Goal: Task Accomplishment & Management: Complete application form

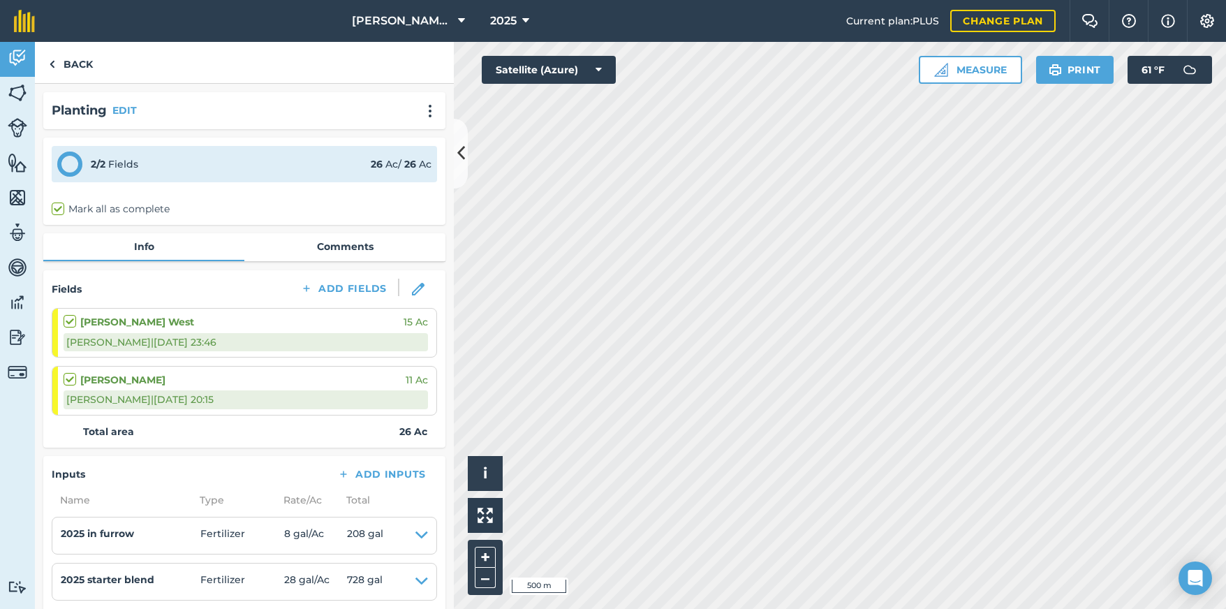
scroll to position [209, 0]
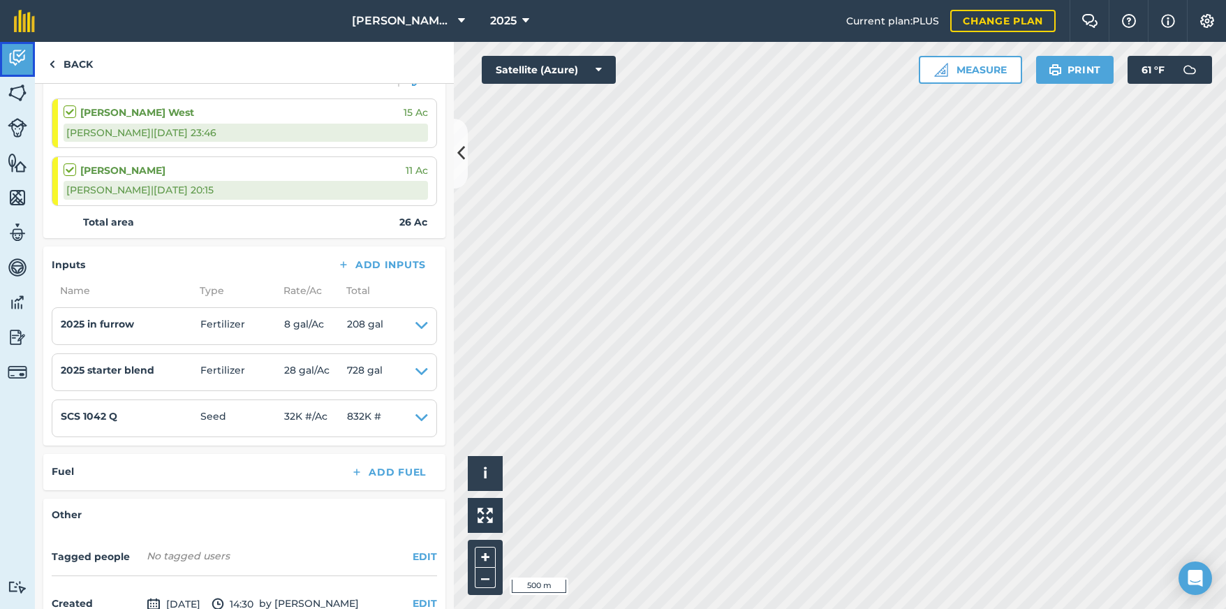
click at [16, 54] on img at bounding box center [18, 57] width 20 height 21
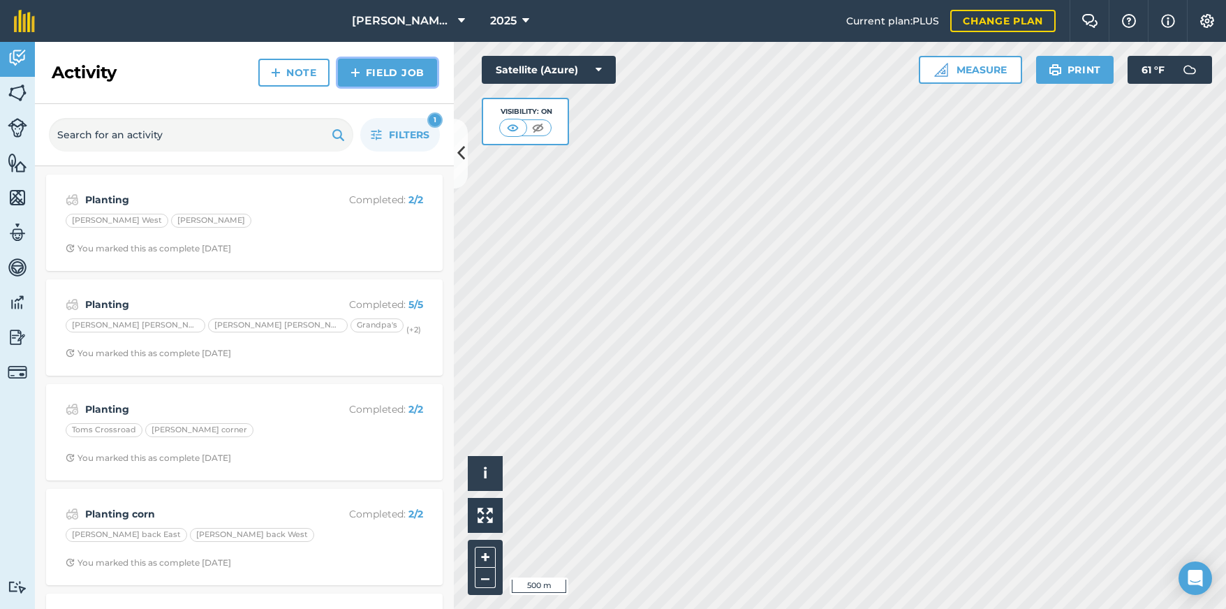
click at [349, 66] on link "Field Job" at bounding box center [387, 73] width 99 height 28
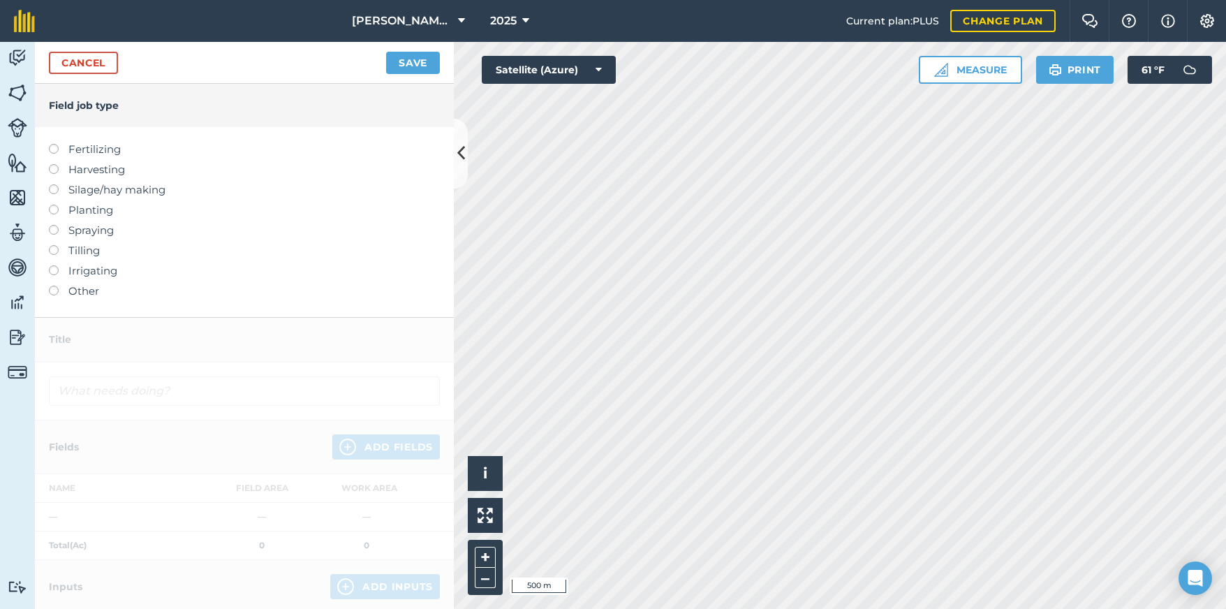
click at [51, 286] on label at bounding box center [59, 286] width 20 height 0
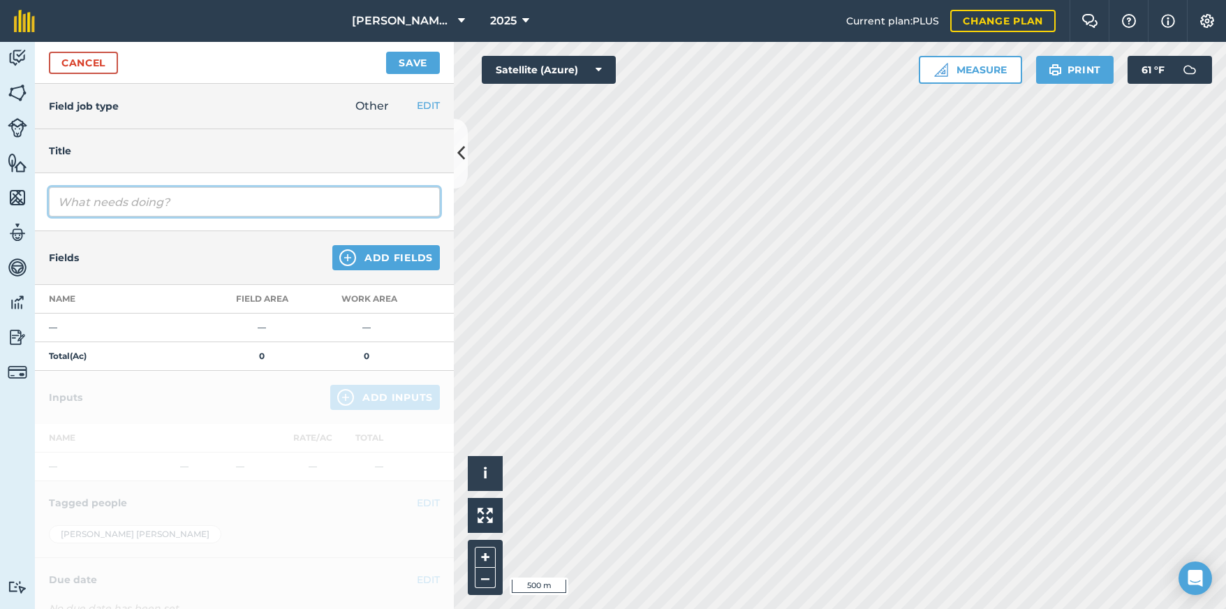
click at [119, 207] on input "text" at bounding box center [244, 201] width 391 height 29
type input "Moisture check"
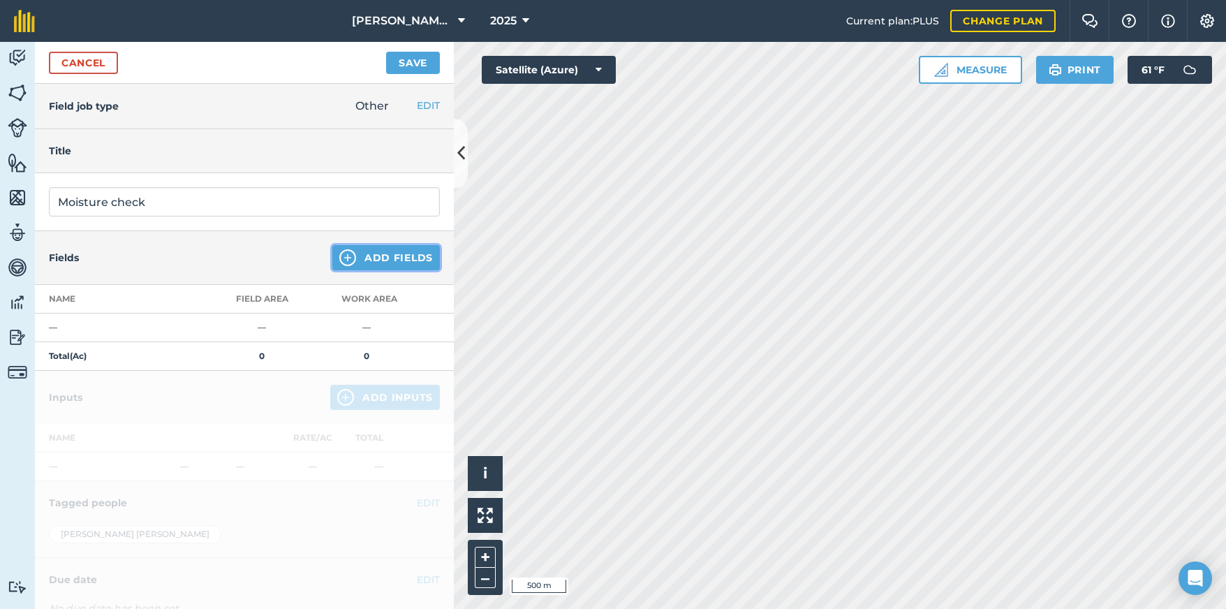
click at [343, 256] on img at bounding box center [347, 257] width 17 height 17
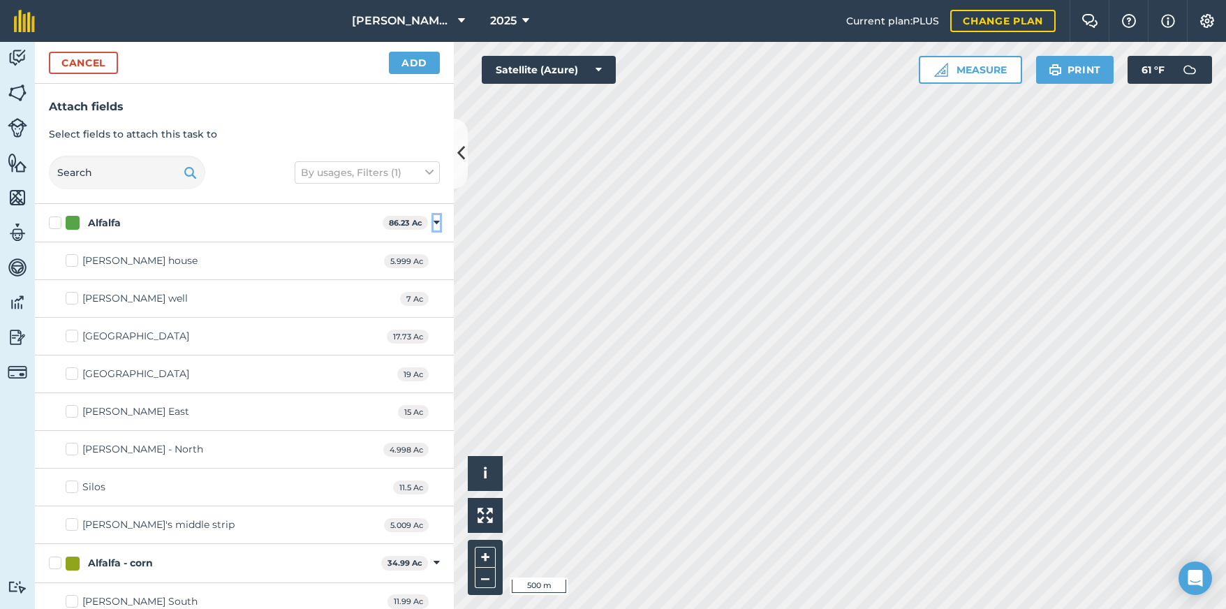
click at [434, 222] on icon at bounding box center [437, 222] width 6 height 13
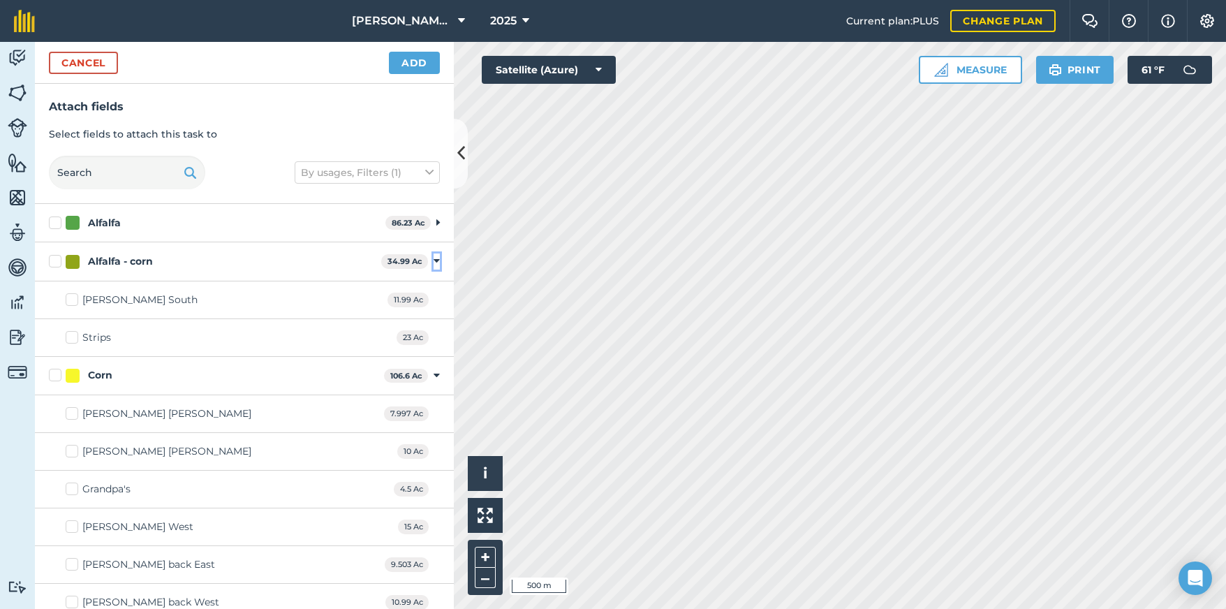
click at [434, 258] on icon at bounding box center [437, 261] width 6 height 13
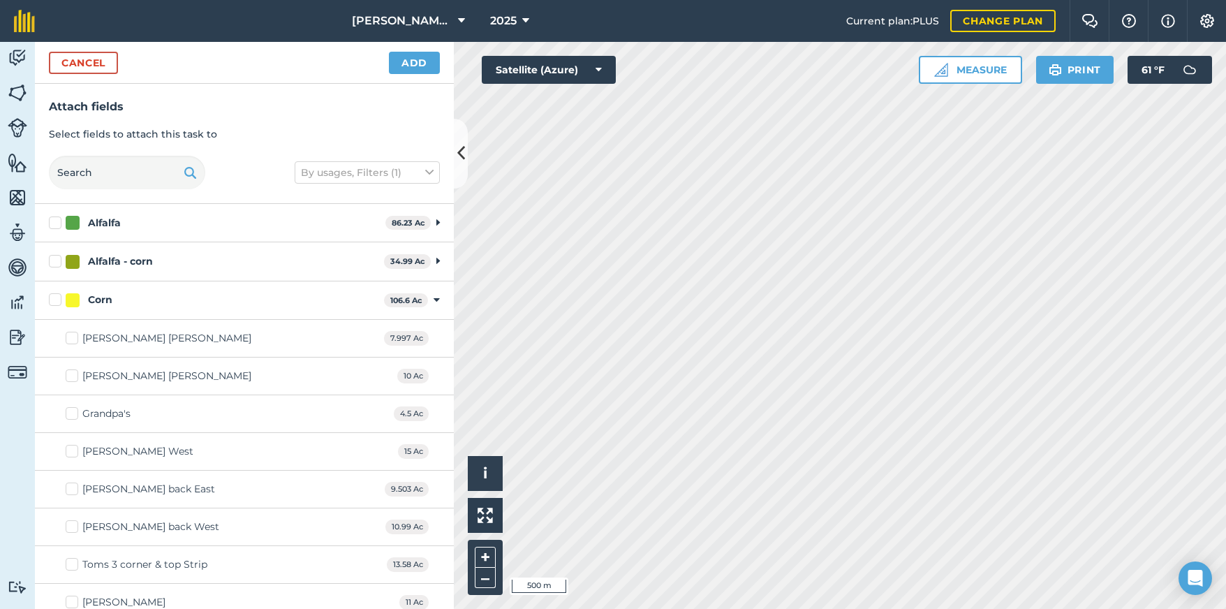
click at [75, 339] on label "[PERSON_NAME] [PERSON_NAME]" at bounding box center [159, 338] width 186 height 15
click at [75, 339] on input "[PERSON_NAME] [PERSON_NAME]" at bounding box center [70, 335] width 9 height 9
checkbox input "true"
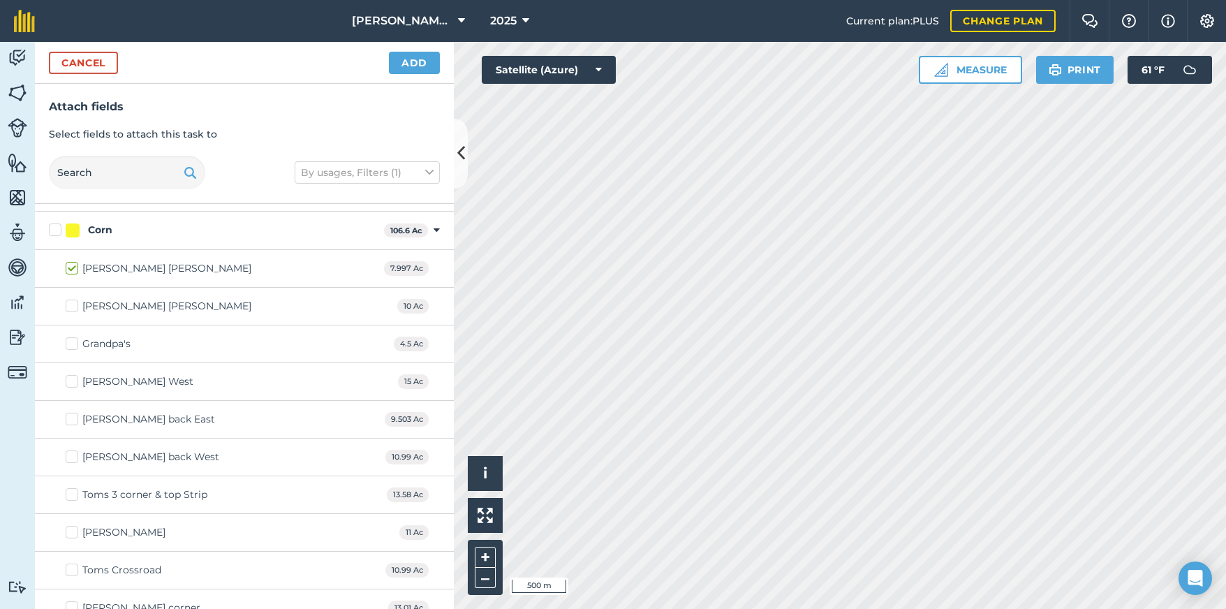
click at [74, 576] on label "Toms Crossroad" at bounding box center [114, 570] width 96 height 15
click at [74, 572] on input "Toms Crossroad" at bounding box center [70, 567] width 9 height 9
checkbox input "true"
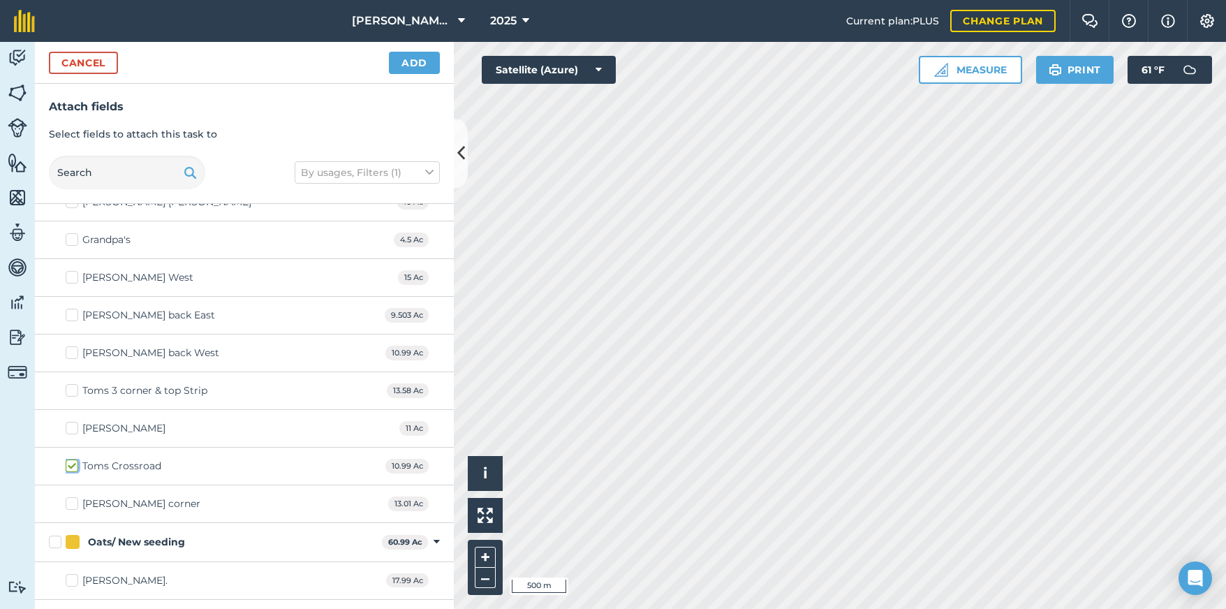
scroll to position [140, 0]
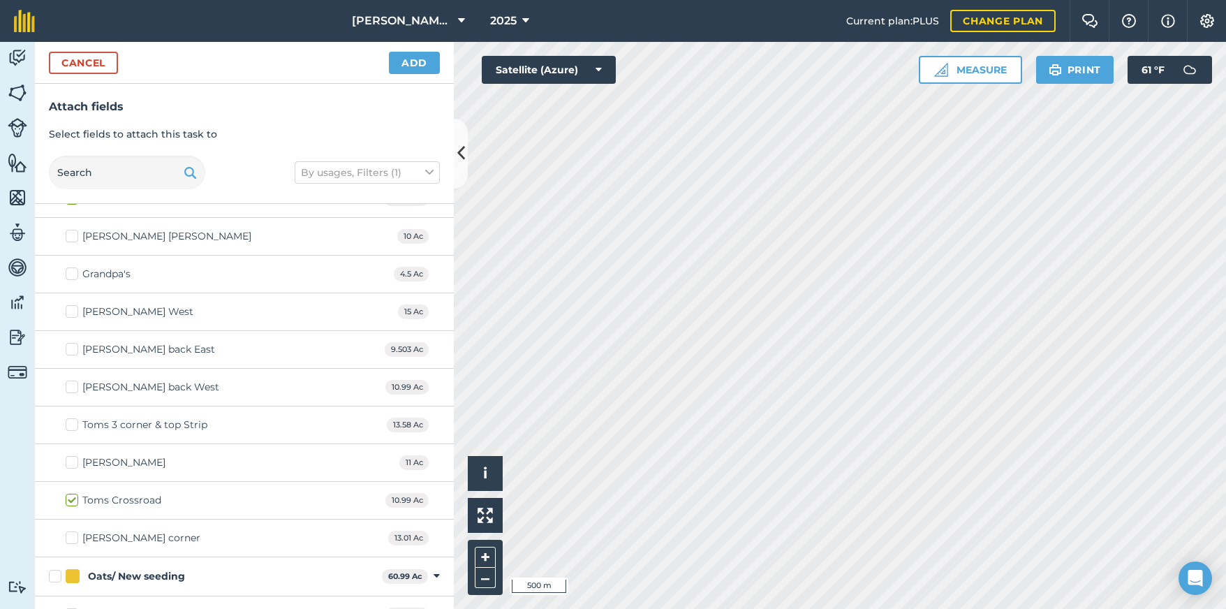
click at [70, 423] on label "Toms 3 corner & top Strip" at bounding box center [137, 424] width 142 height 15
click at [70, 423] on input "Toms 3 corner & top Strip" at bounding box center [70, 421] width 9 height 9
checkbox input "true"
click at [421, 62] on button "Add" at bounding box center [414, 63] width 51 height 22
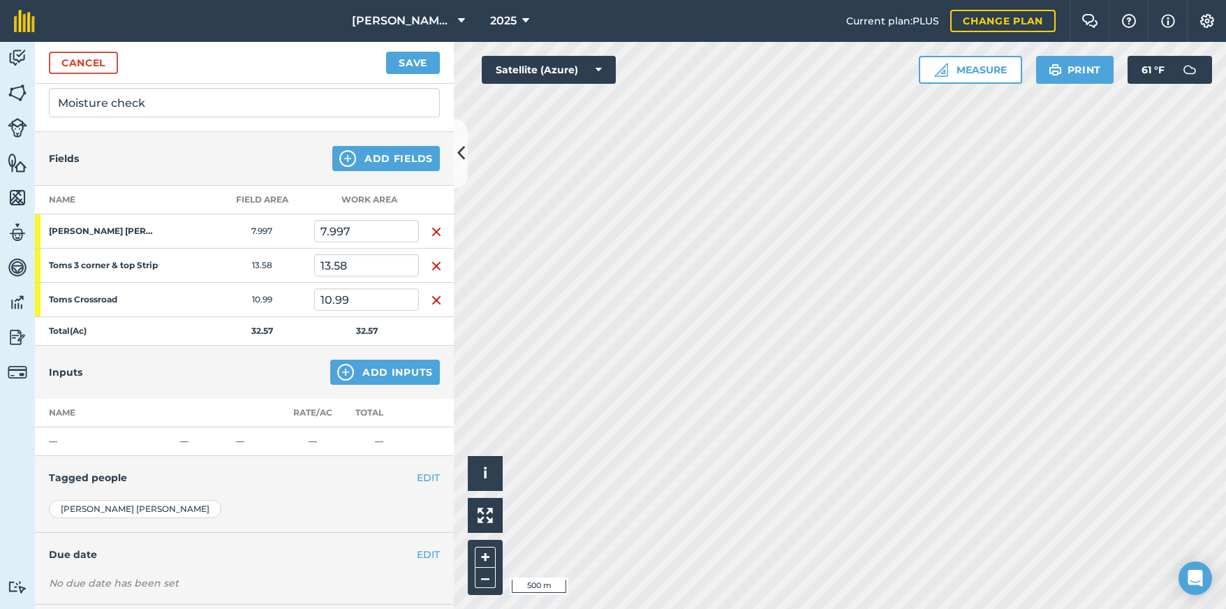
scroll to position [29, 0]
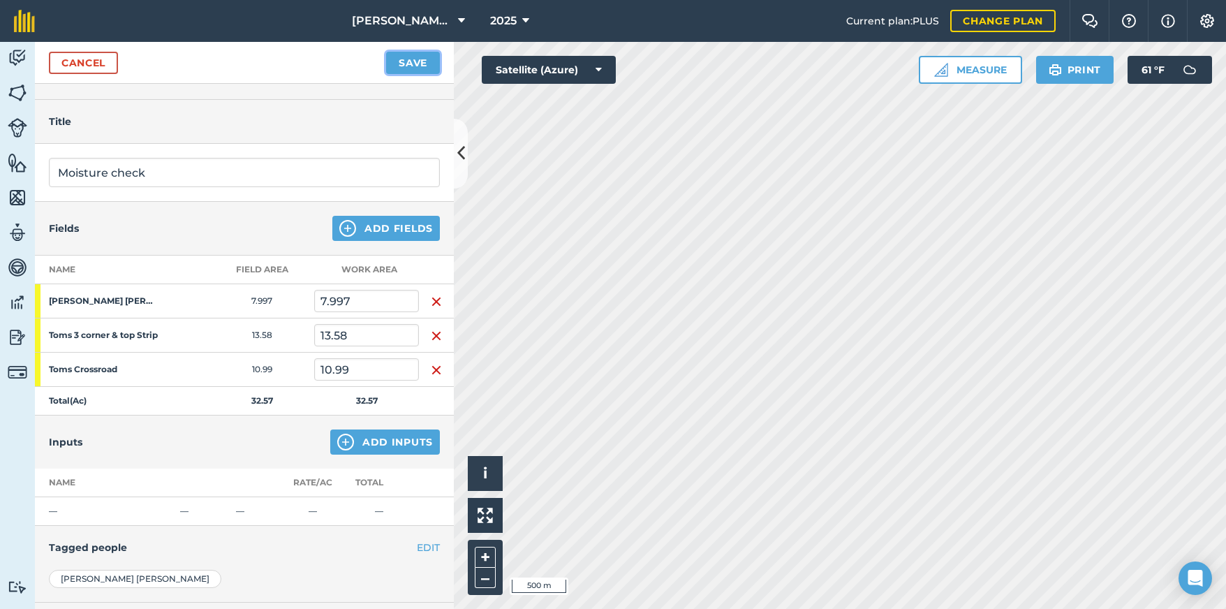
click at [418, 58] on button "Save" at bounding box center [413, 63] width 54 height 22
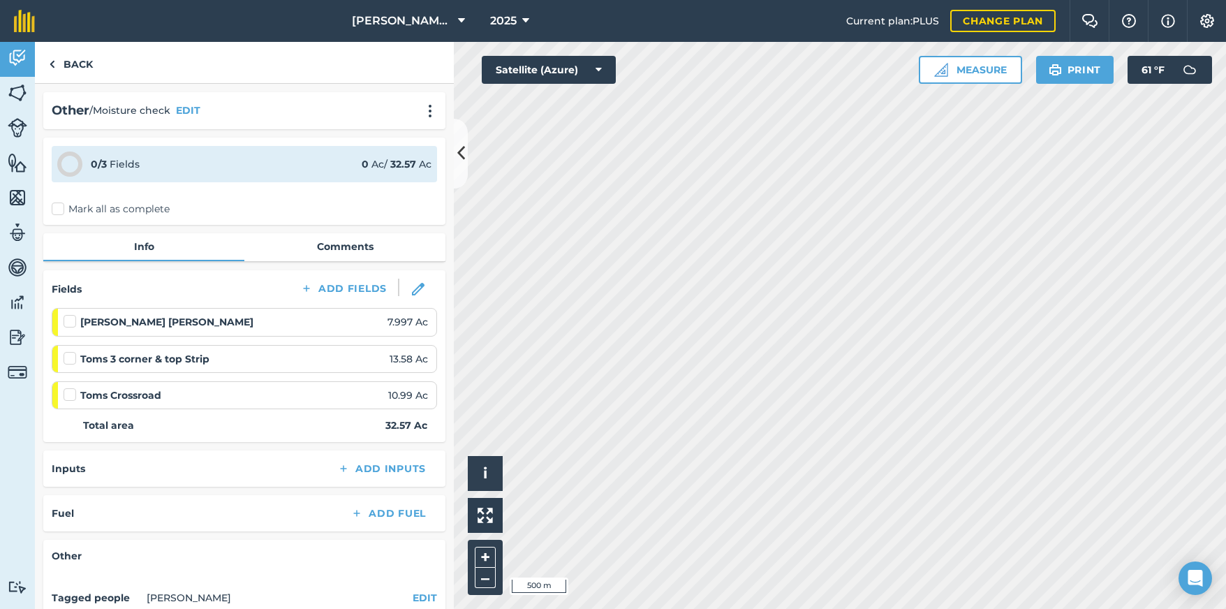
click at [56, 211] on label "Mark all as complete" at bounding box center [111, 209] width 118 height 15
click at [56, 211] on input "Mark all as complete" at bounding box center [56, 206] width 9 height 9
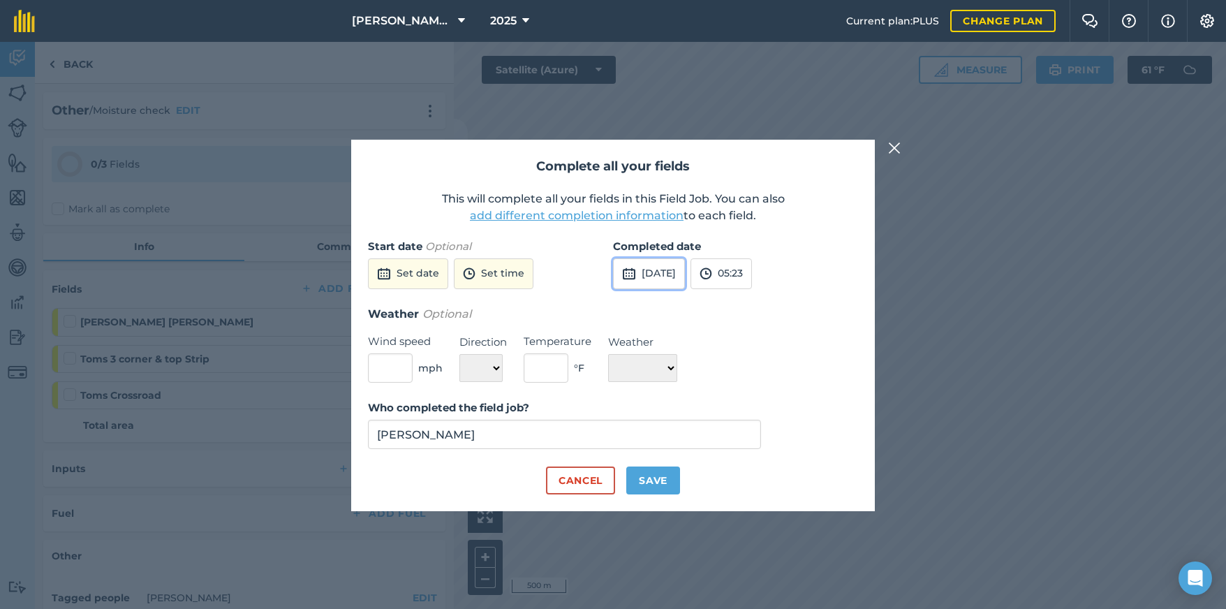
click at [680, 272] on button "[DATE]" at bounding box center [649, 273] width 72 height 31
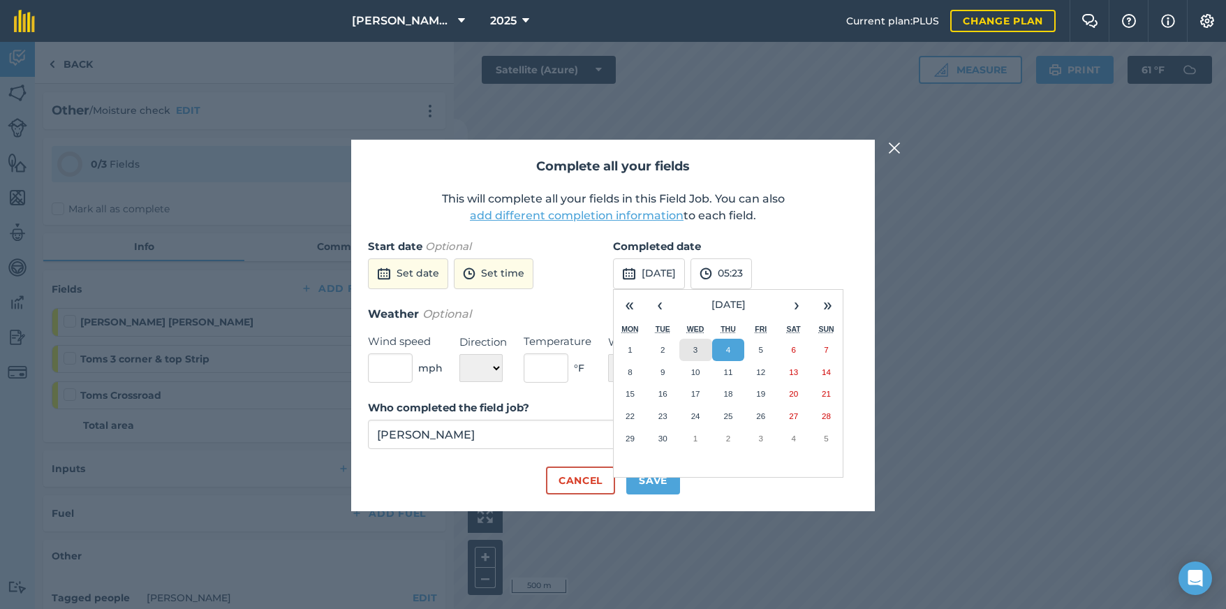
click at [701, 350] on button "3" at bounding box center [695, 350] width 33 height 22
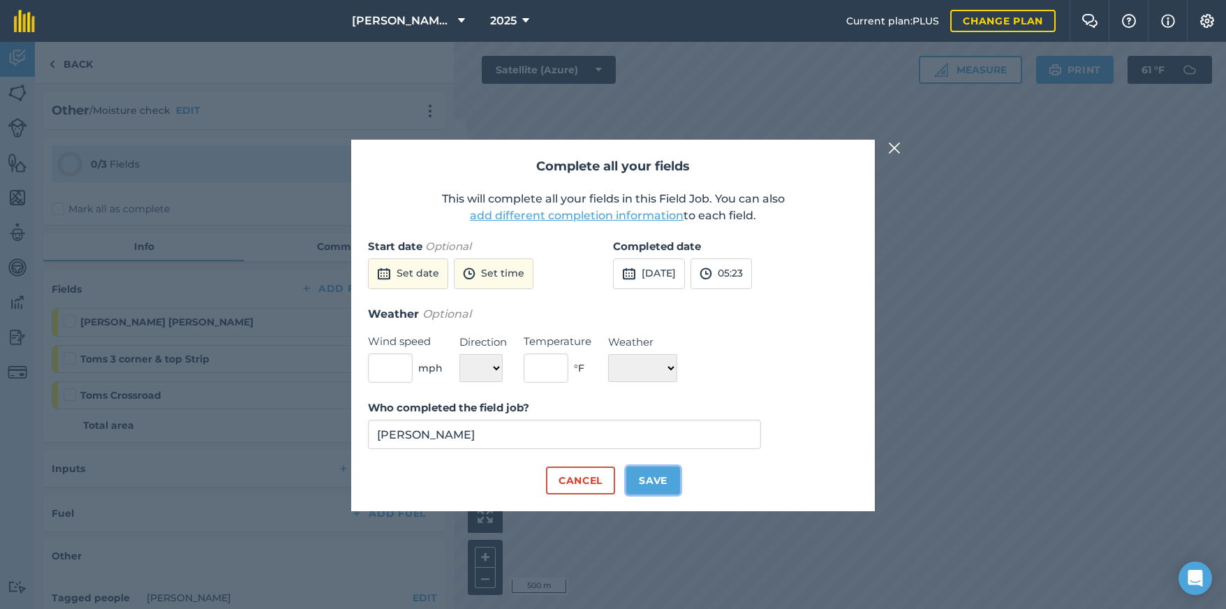
click at [653, 479] on button "Save" at bounding box center [653, 480] width 54 height 28
checkbox input "true"
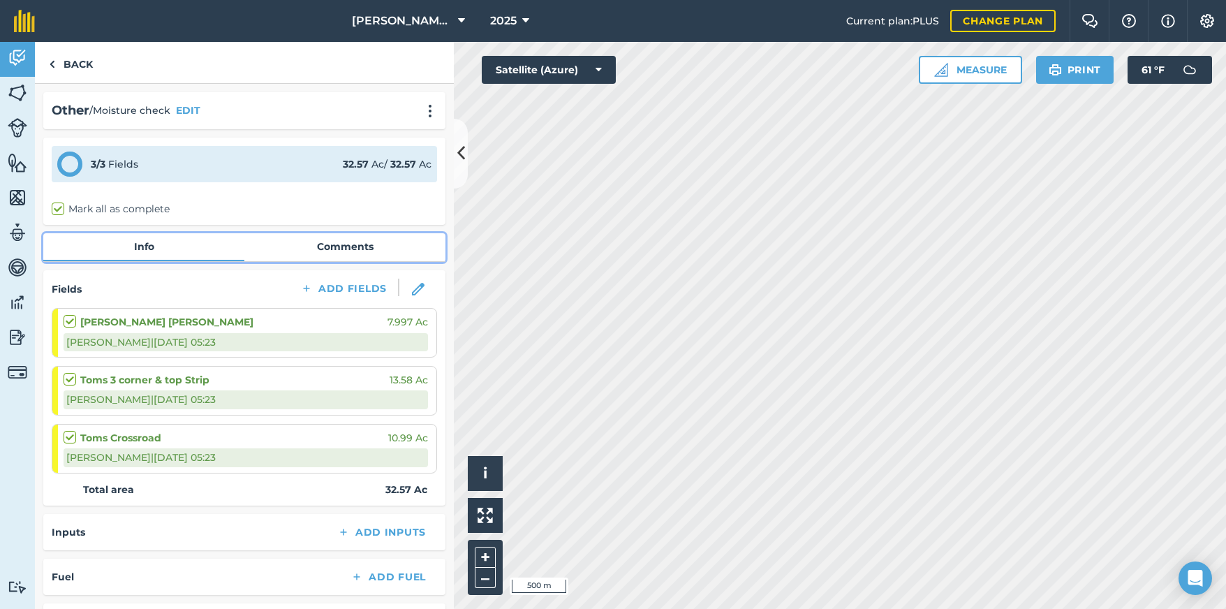
click at [336, 238] on link "Comments" at bounding box center [344, 246] width 201 height 27
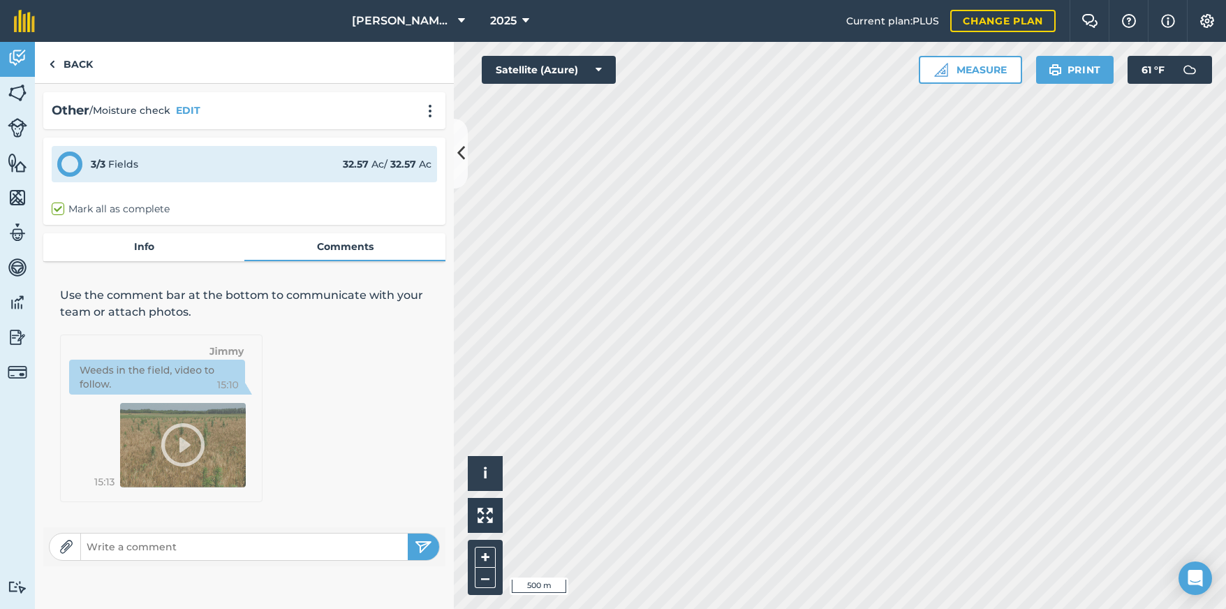
click at [143, 546] on input "text" at bounding box center [244, 547] width 327 height 20
type input "[PERSON_NAME]'s strip 58%, [PERSON_NAME] 68% Crossroad, 59%"
click at [424, 540] on img "submit" at bounding box center [423, 546] width 17 height 17
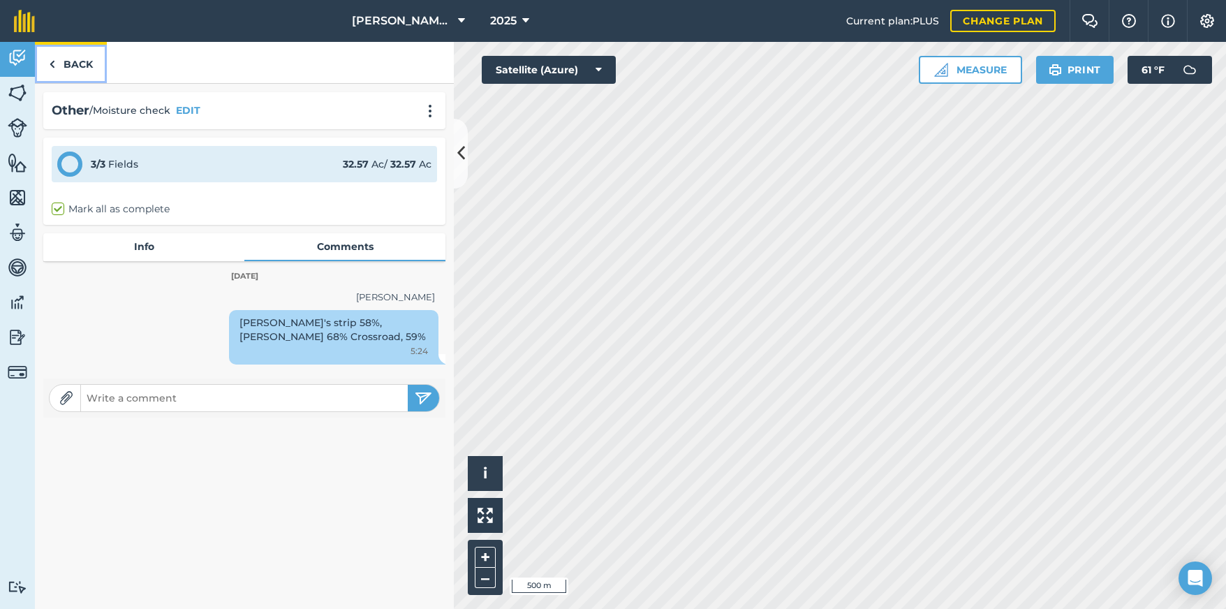
click at [54, 64] on img at bounding box center [52, 64] width 6 height 17
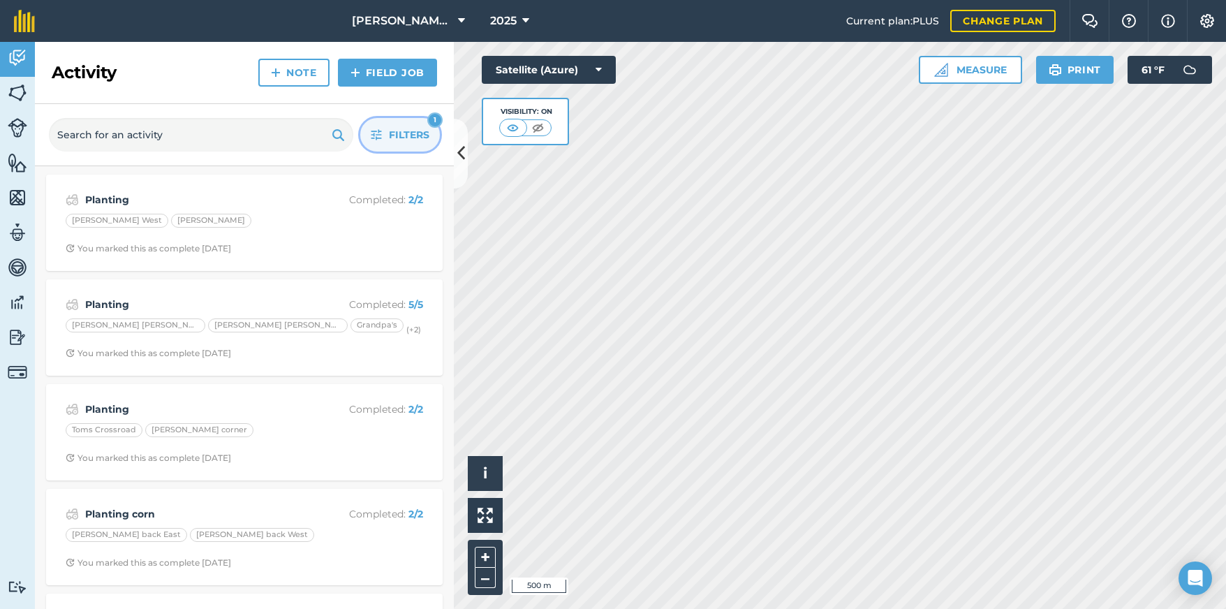
click at [407, 130] on span "Filters" at bounding box center [409, 134] width 40 height 15
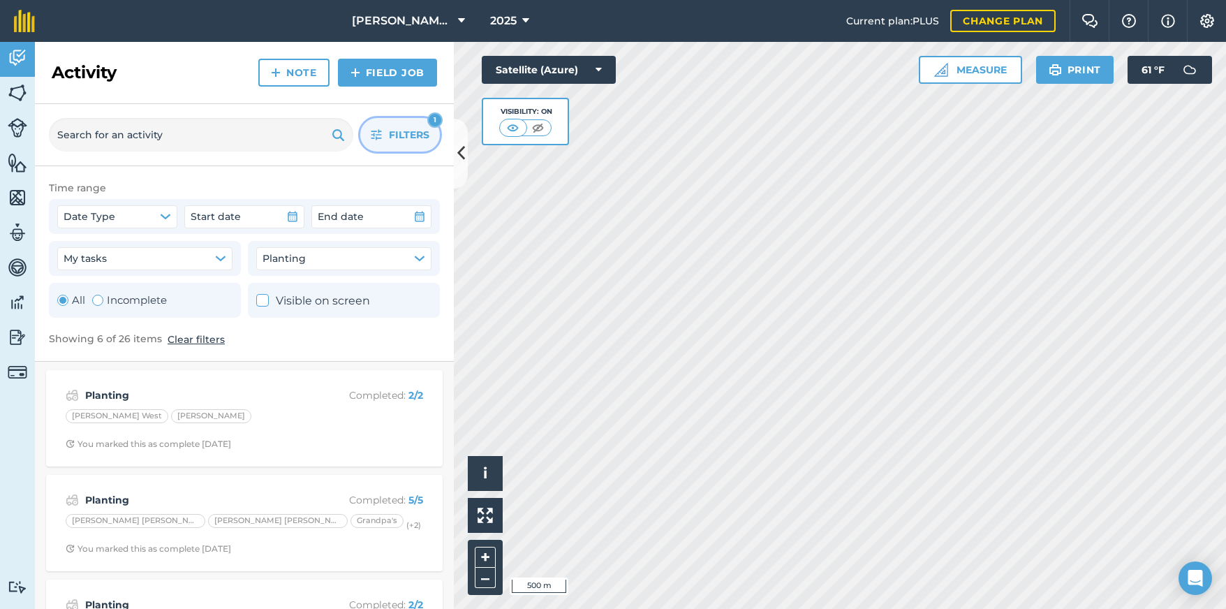
click at [380, 134] on icon "button" at bounding box center [376, 134] width 11 height 11
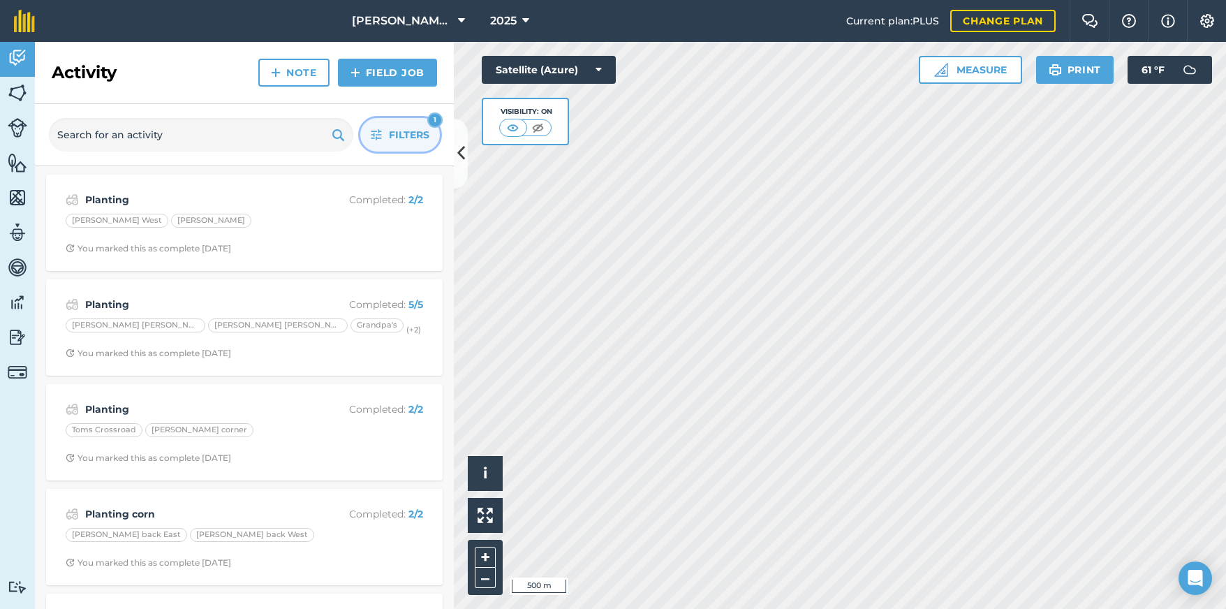
click at [380, 134] on icon "button" at bounding box center [376, 134] width 11 height 11
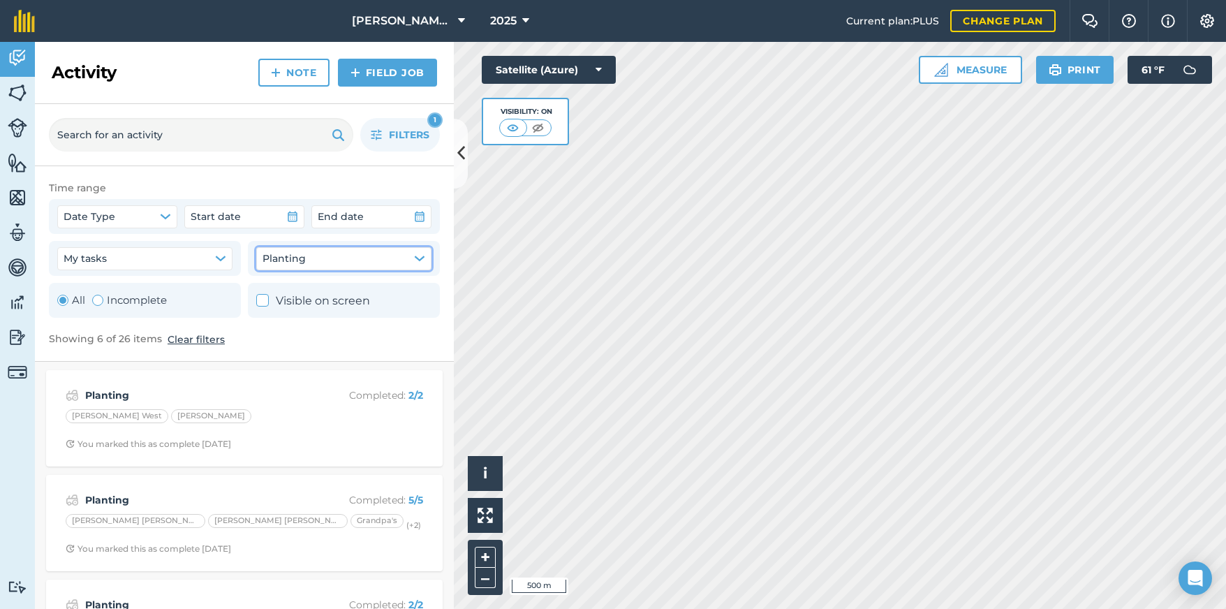
click at [417, 260] on icon "button" at bounding box center [419, 258] width 11 height 11
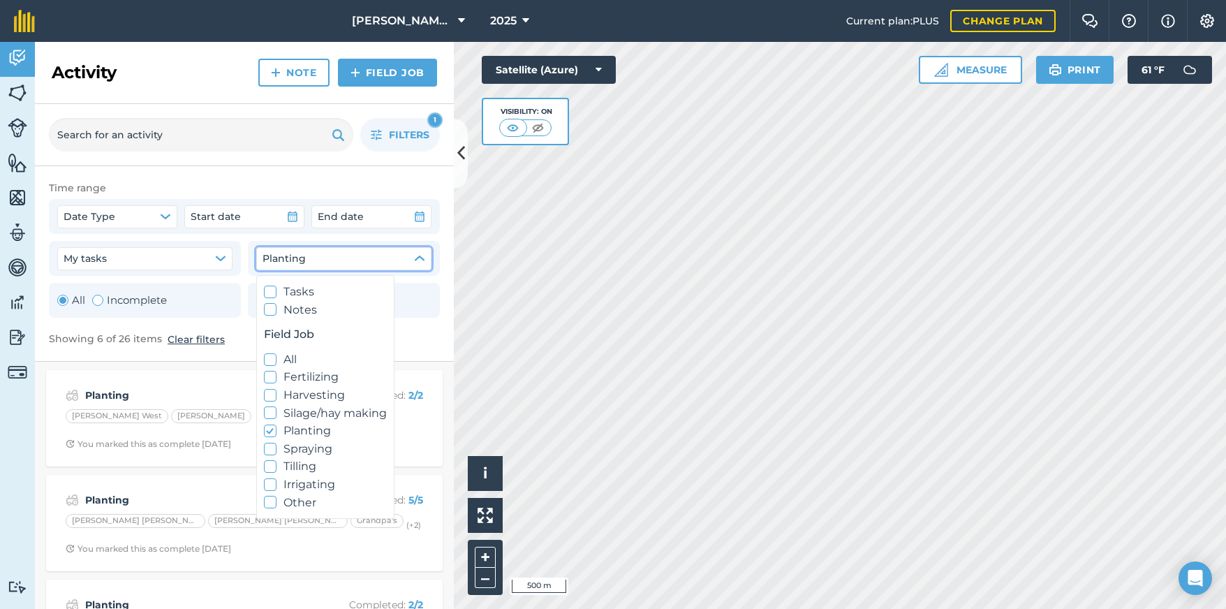
click at [272, 362] on icon at bounding box center [270, 359] width 9 height 9
checkbox input "true"
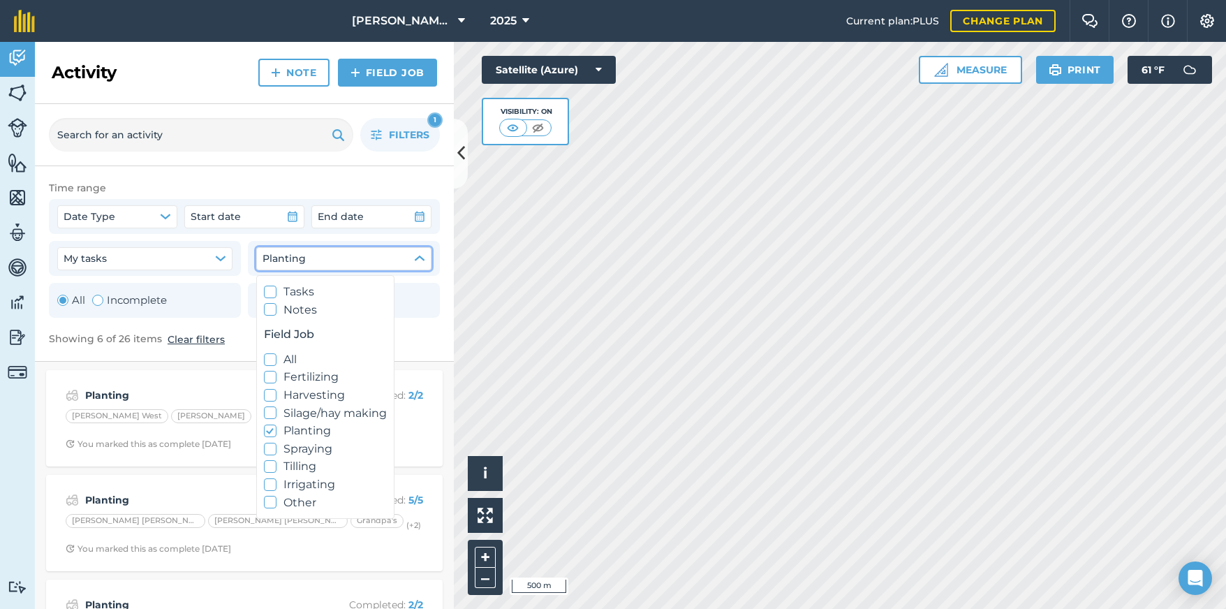
checkbox input "true"
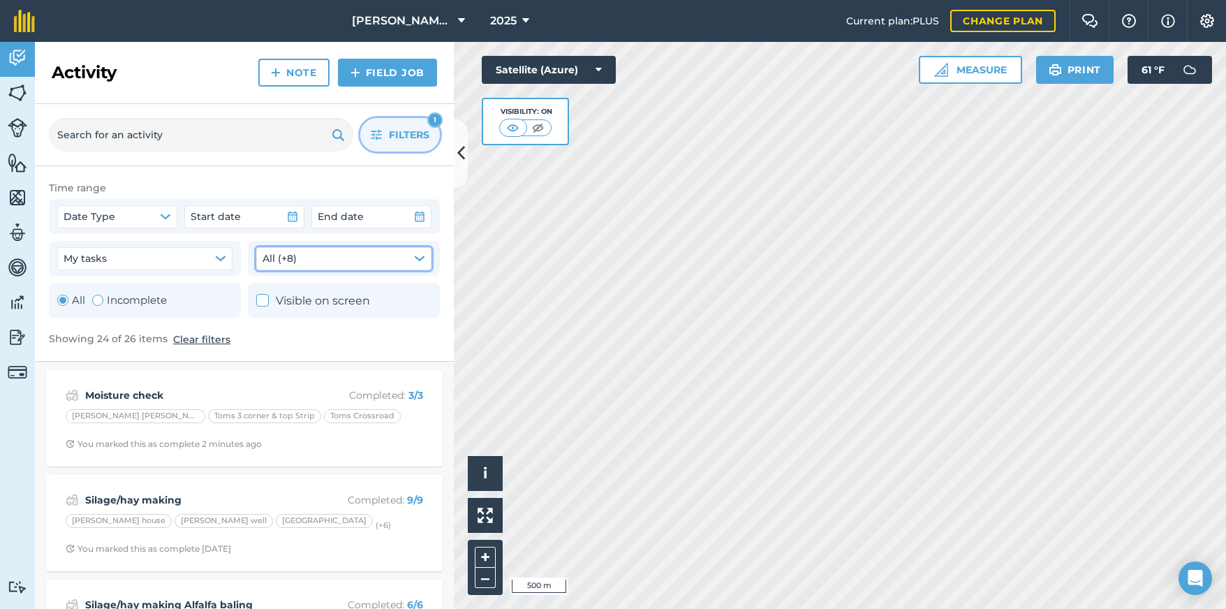
click at [408, 132] on span "Filters" at bounding box center [409, 134] width 40 height 15
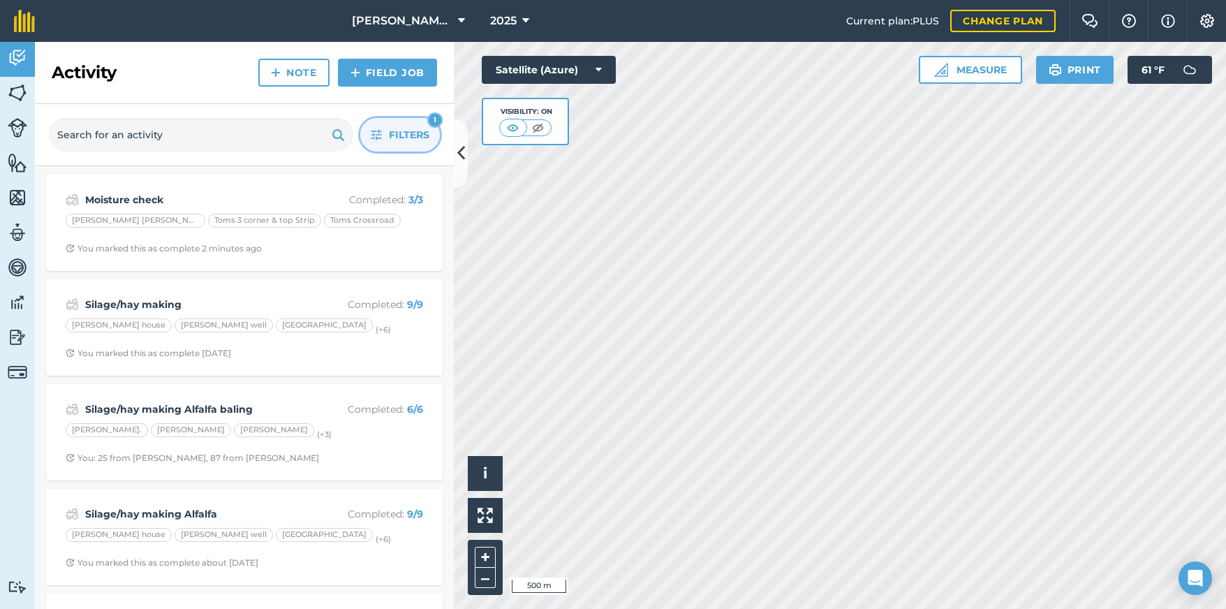
click at [408, 132] on span "Filters" at bounding box center [409, 134] width 40 height 15
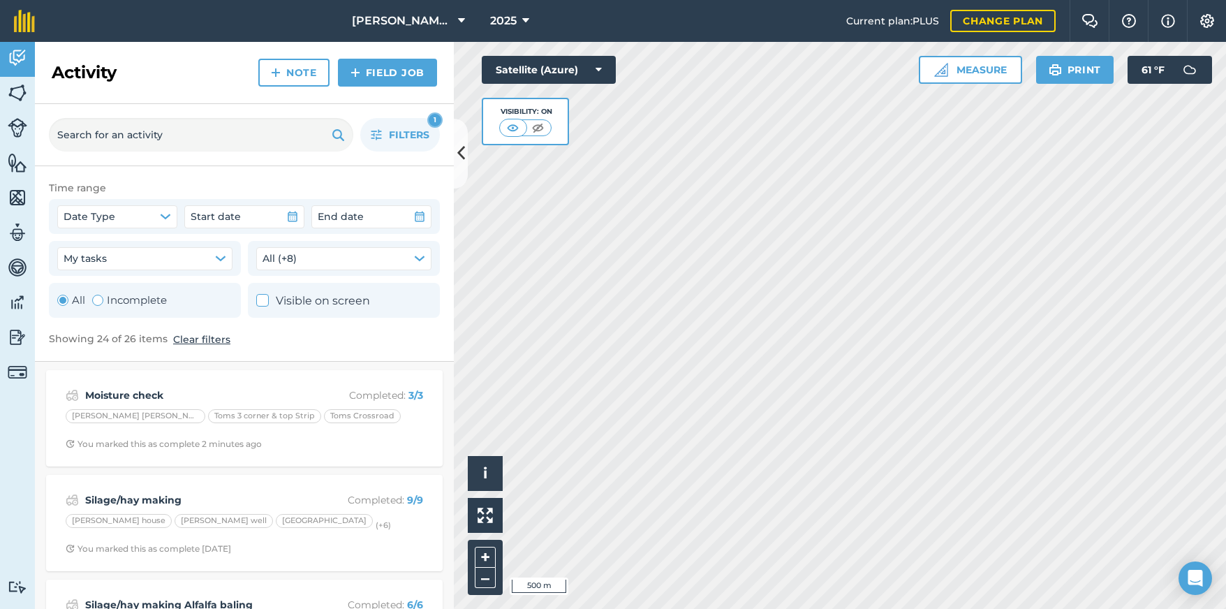
click at [186, 338] on button "Clear filters" at bounding box center [201, 339] width 57 height 15
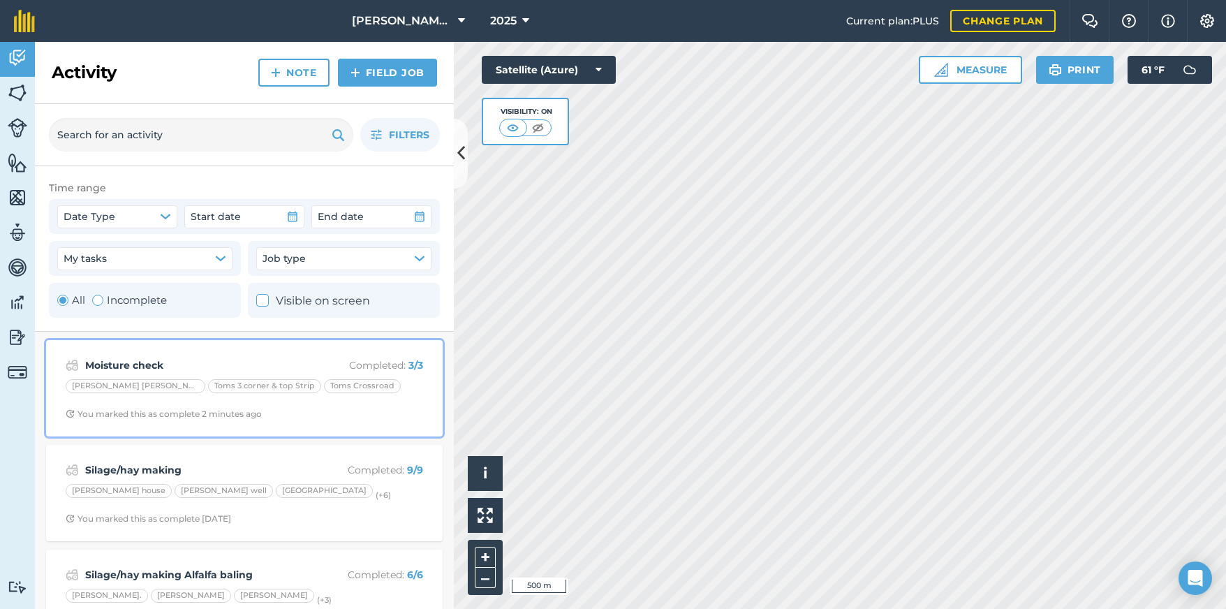
click at [350, 387] on div "[PERSON_NAME] [PERSON_NAME] Toms 3 corner & top Strip Toms Crossroad" at bounding box center [244, 388] width 357 height 18
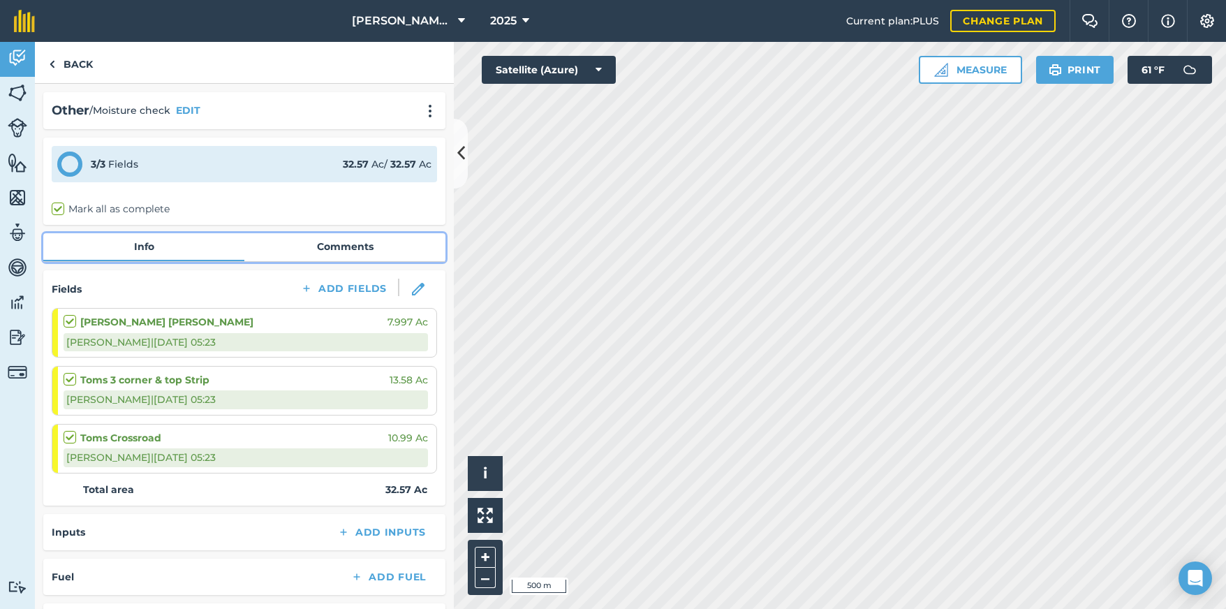
click at [332, 244] on link "Comments" at bounding box center [344, 246] width 201 height 27
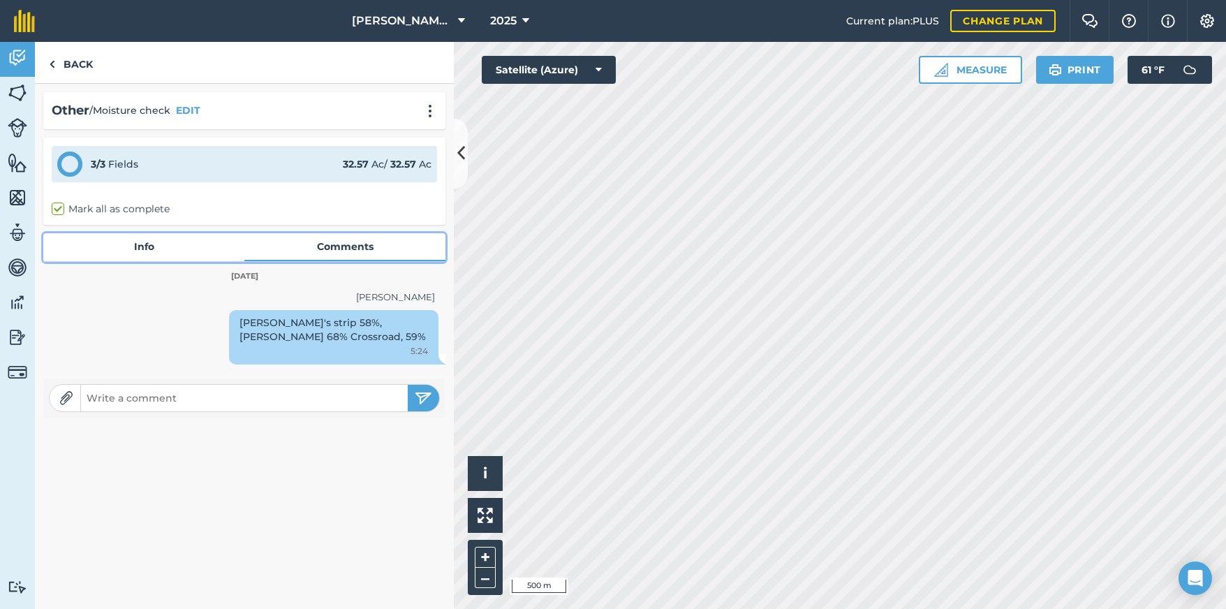
click at [144, 249] on link "Info" at bounding box center [143, 246] width 201 height 27
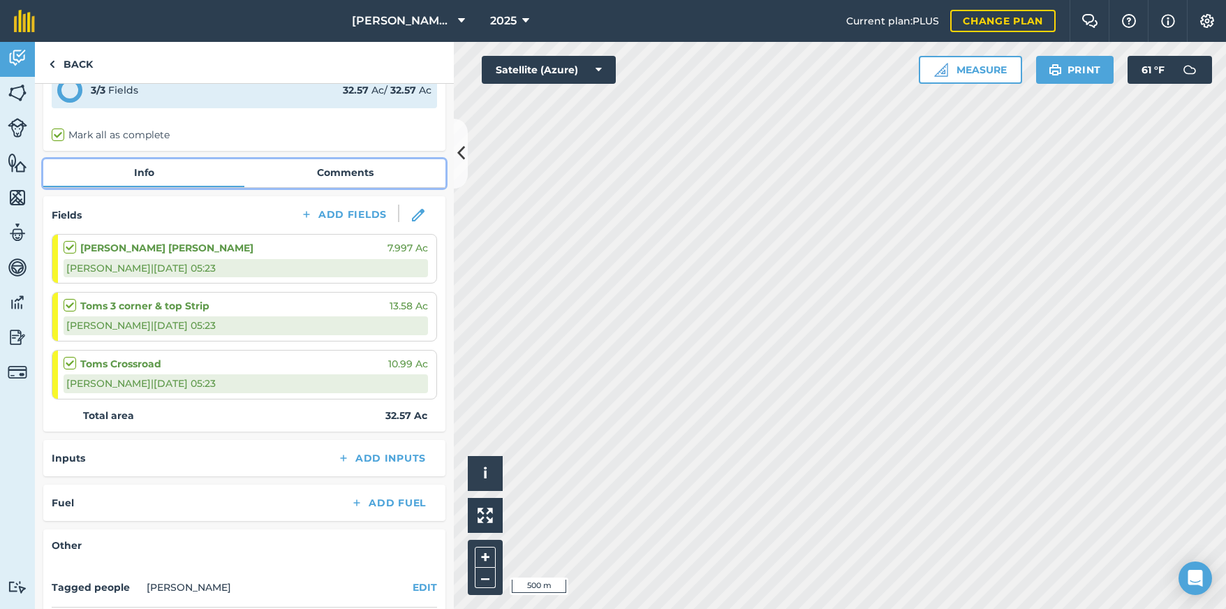
scroll to position [44, 0]
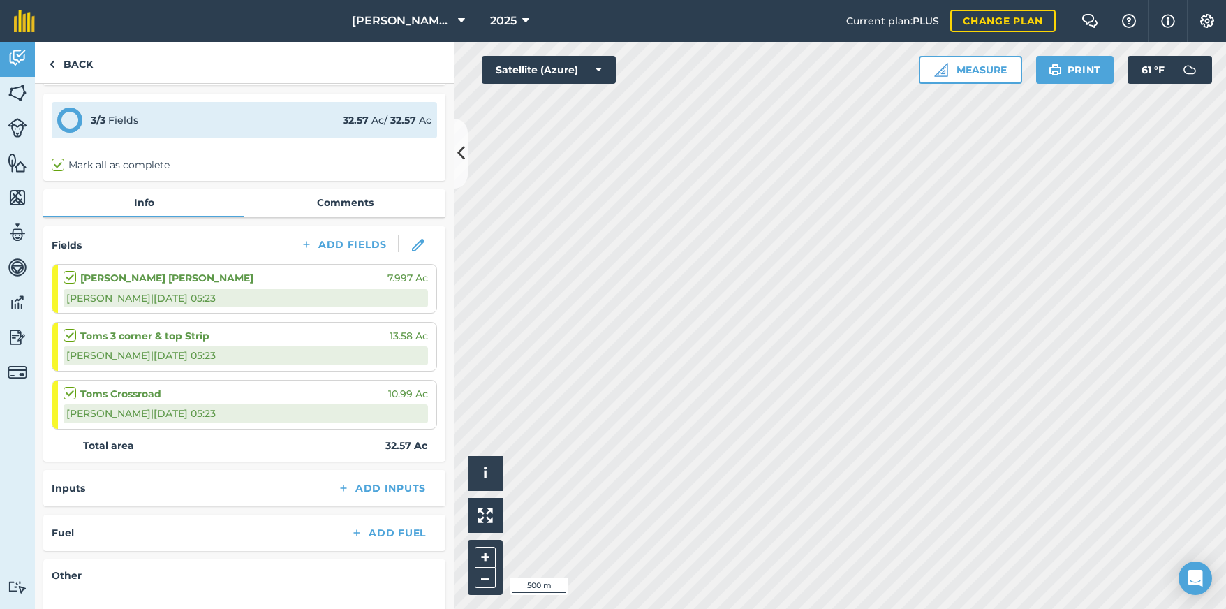
click at [309, 284] on div "[PERSON_NAME] [PERSON_NAME] 7.997 Ac" at bounding box center [246, 277] width 364 height 15
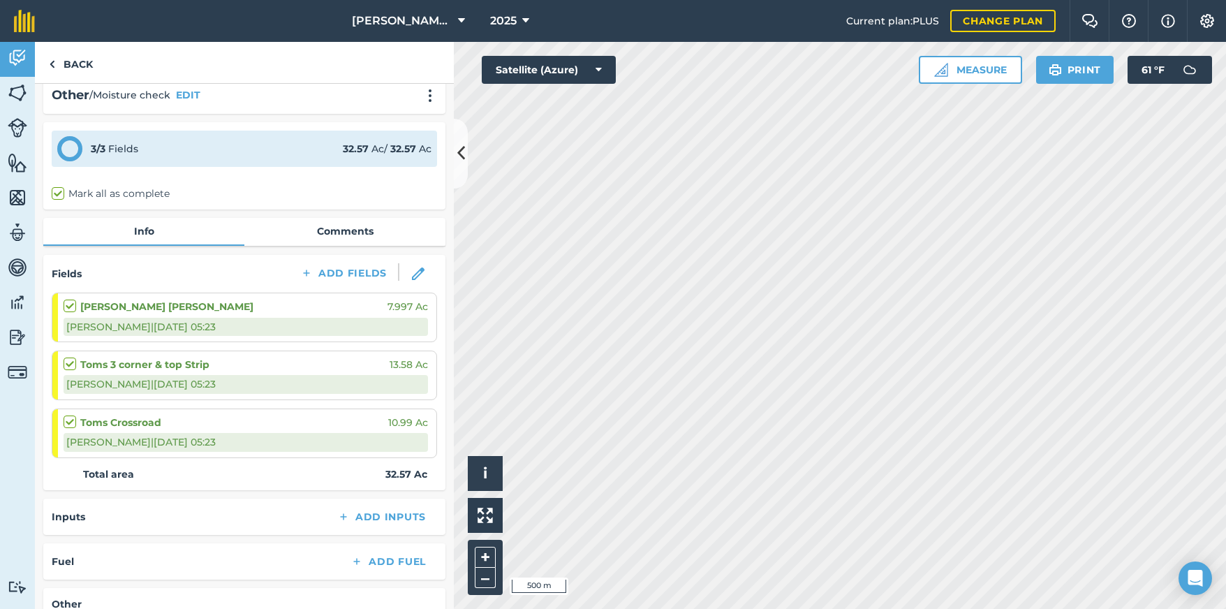
scroll to position [0, 0]
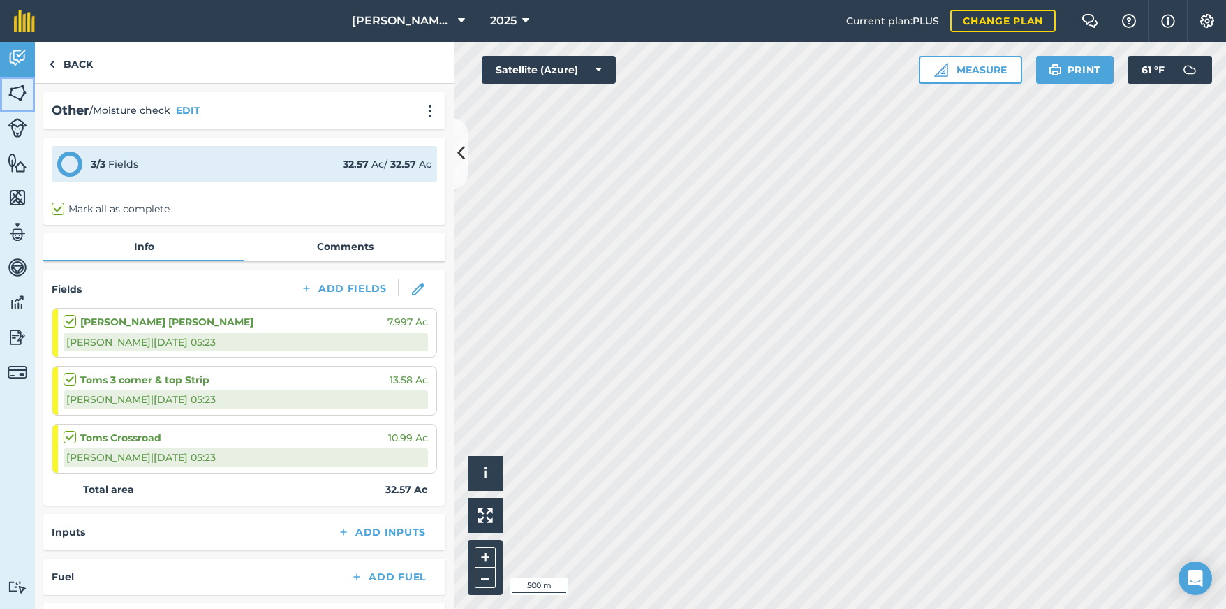
click at [17, 92] on img at bounding box center [18, 92] width 20 height 21
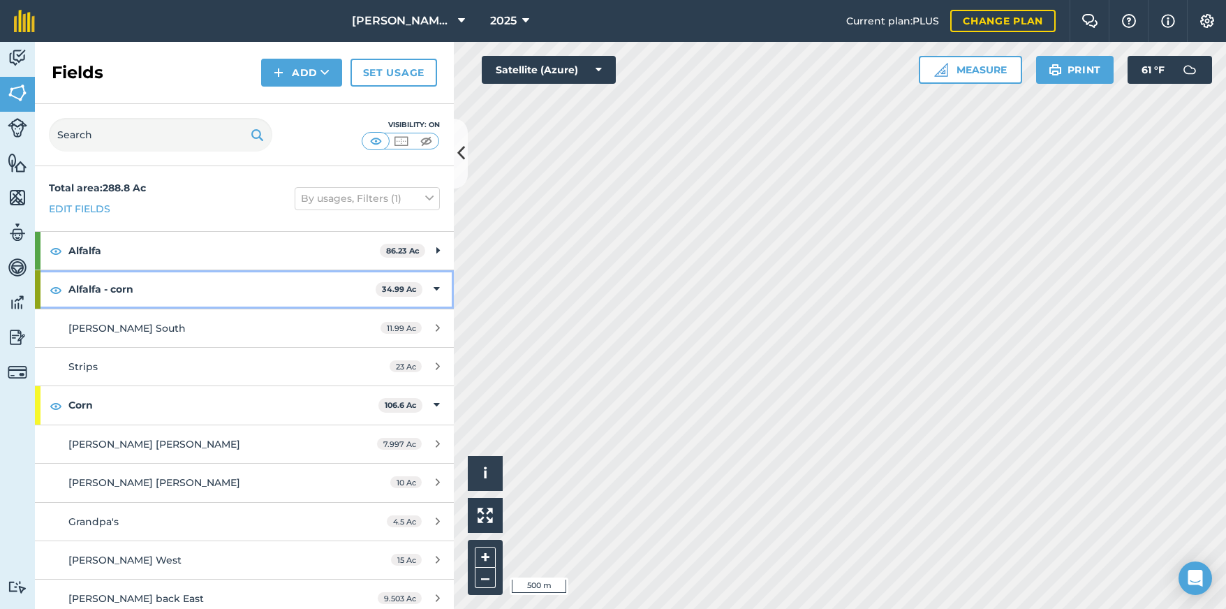
click at [434, 286] on icon at bounding box center [437, 288] width 6 height 15
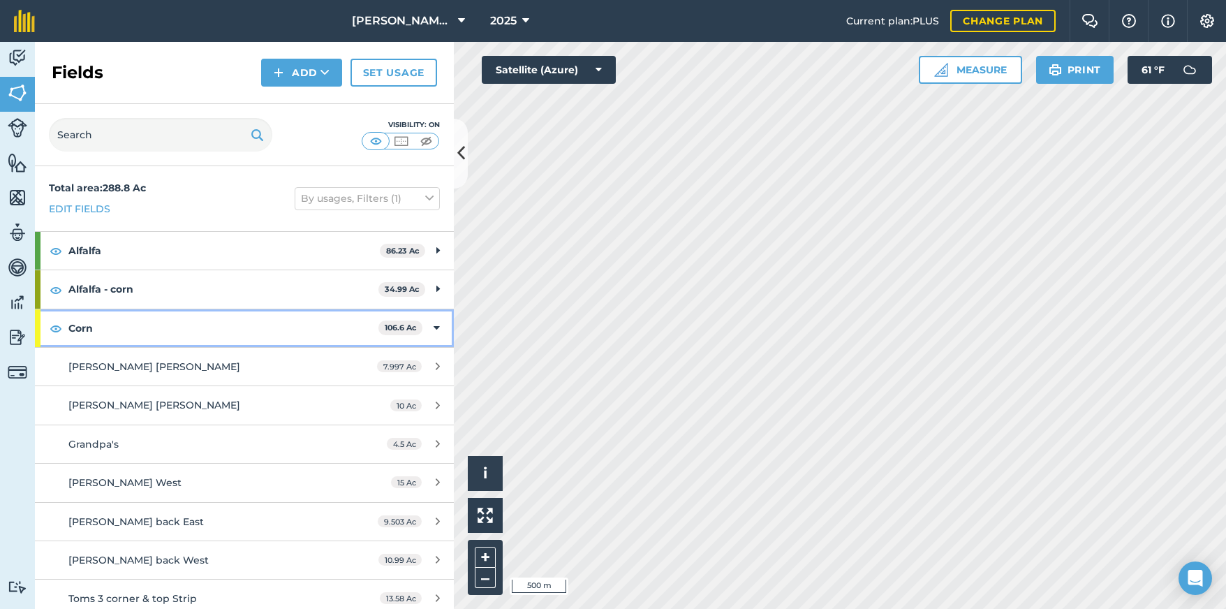
click at [434, 328] on icon at bounding box center [437, 327] width 6 height 15
